Goal: Task Accomplishment & Management: Manage account settings

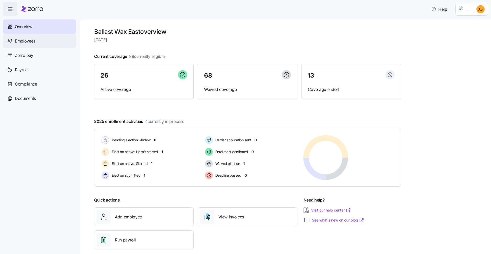
click at [46, 41] on div "Employees" at bounding box center [39, 41] width 73 height 14
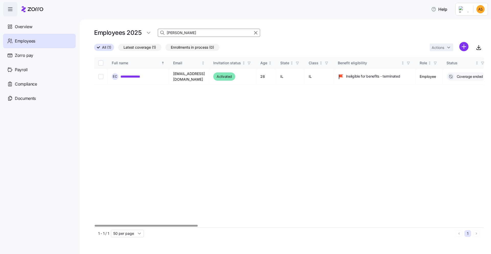
click at [254, 33] on icon "button" at bounding box center [256, 33] width 6 height 6
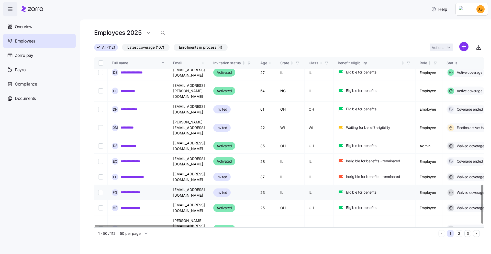
scroll to position [558, 0]
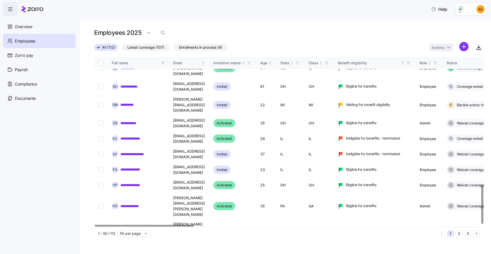
click at [478, 233] on icon "Next page" at bounding box center [477, 234] width 4 height 4
